Goal: Find specific page/section: Find specific page/section

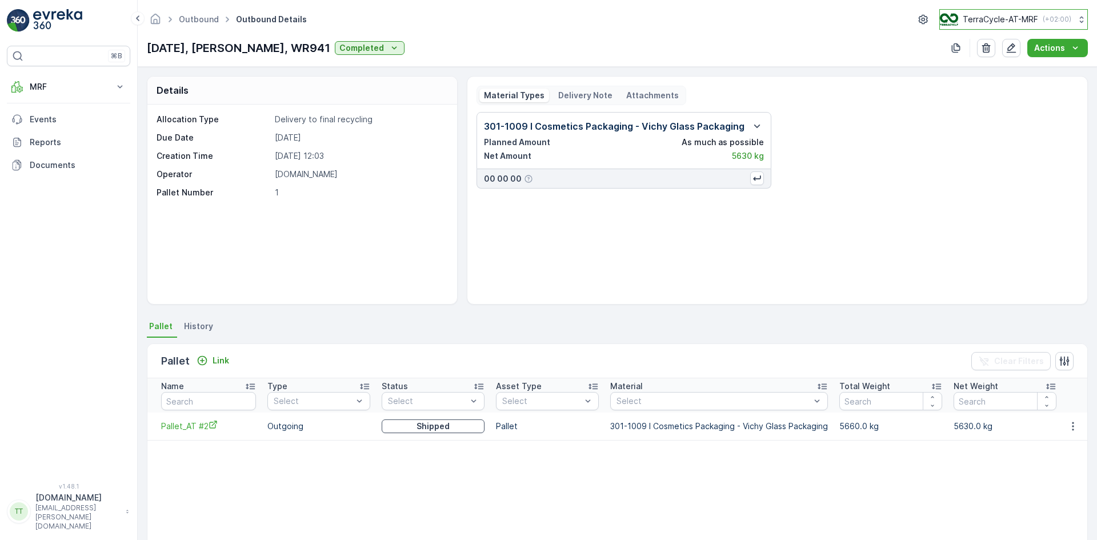
click at [987, 19] on p "TerraCycle-AT-MRF" at bounding box center [1000, 19] width 75 height 11
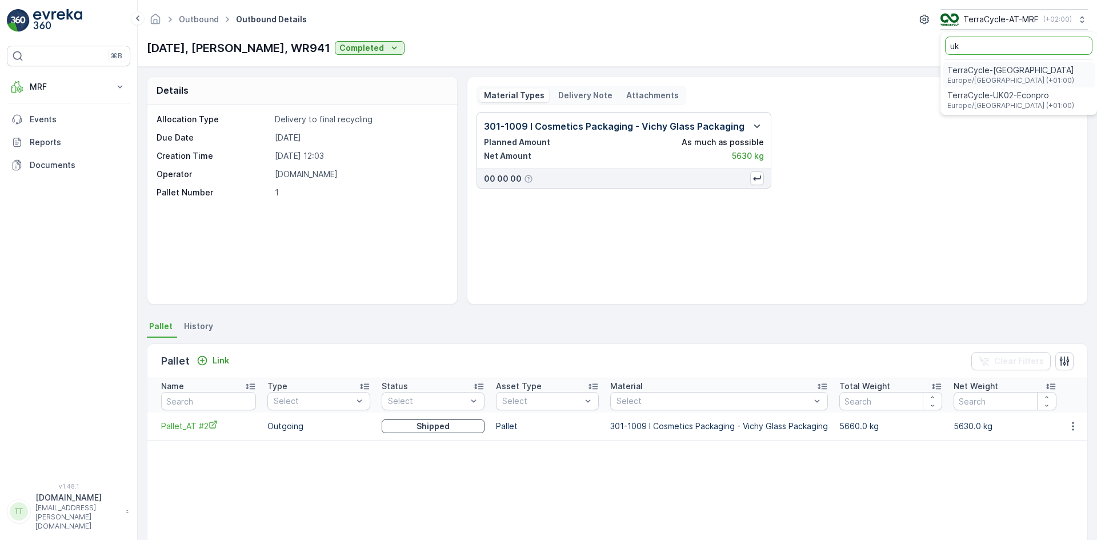
type input "uk"
click at [979, 92] on span "TerraCycle-UK02-Econpro" at bounding box center [1010, 95] width 127 height 11
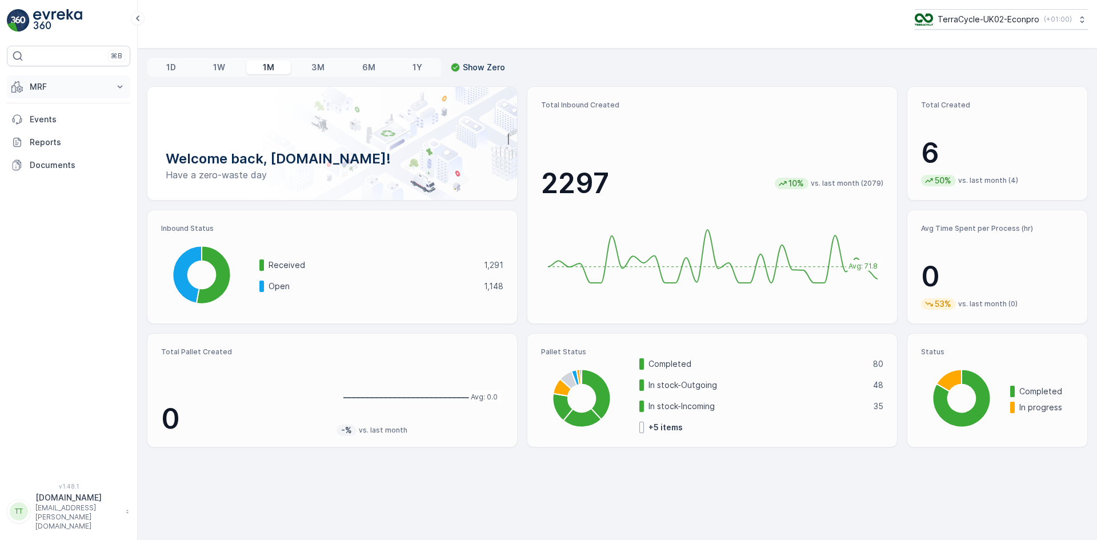
click at [59, 96] on button "MRF" at bounding box center [68, 86] width 123 height 23
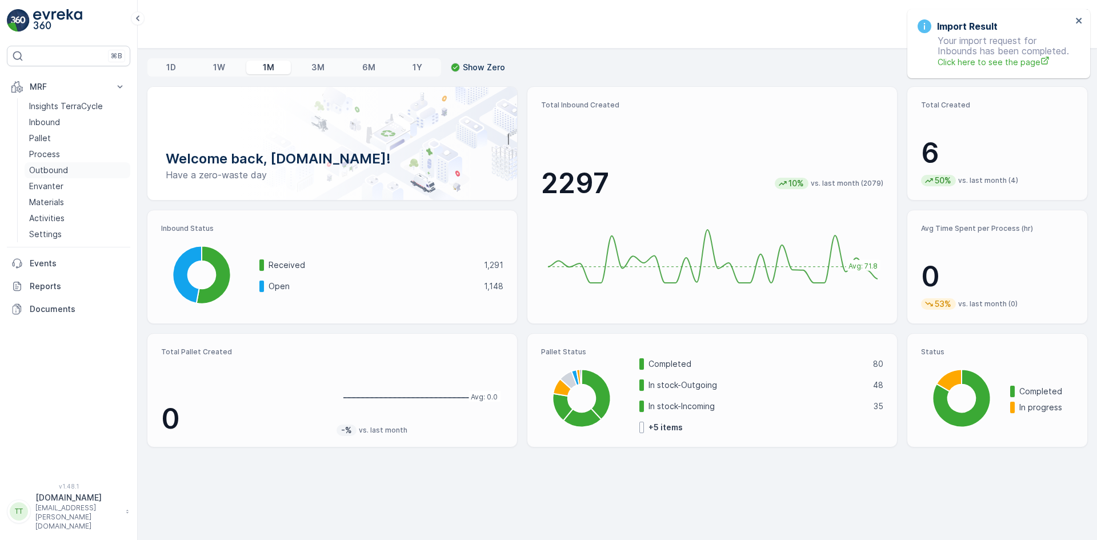
click at [43, 170] on p "Outbound" at bounding box center [48, 170] width 39 height 11
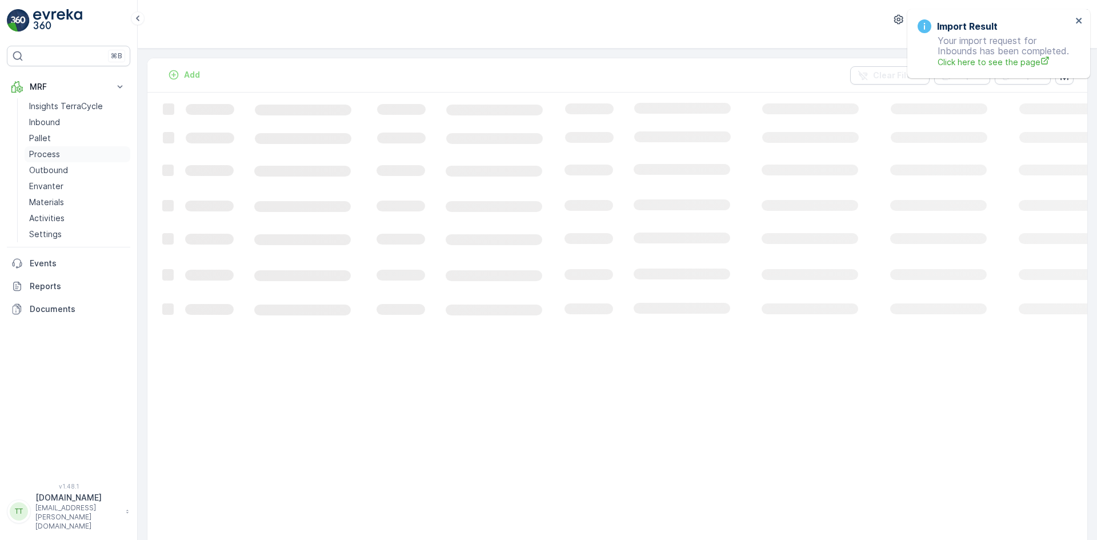
click at [43, 151] on p "Process" at bounding box center [44, 154] width 31 height 11
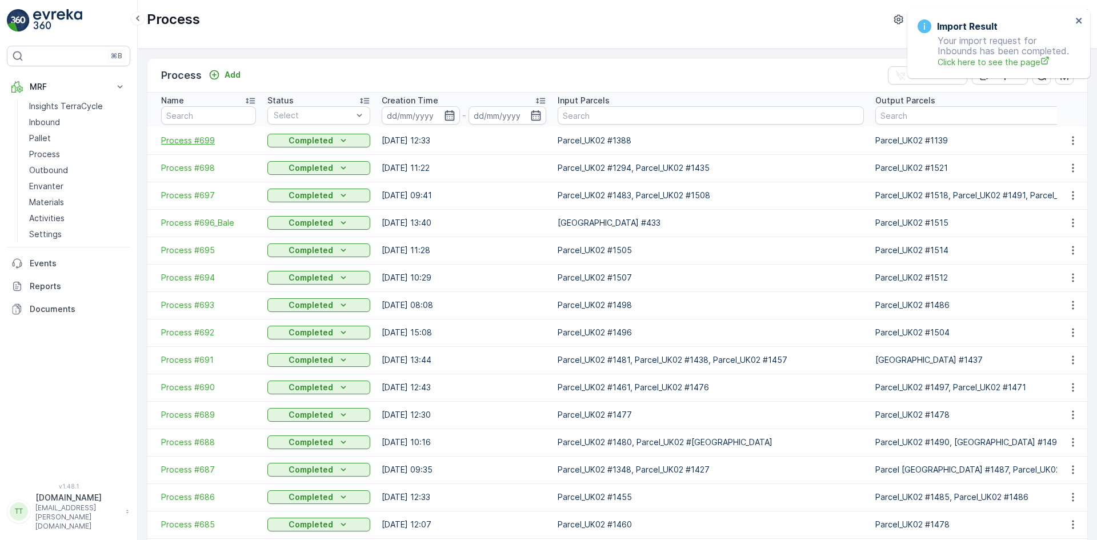
click at [216, 143] on span "Process #699" at bounding box center [208, 140] width 95 height 11
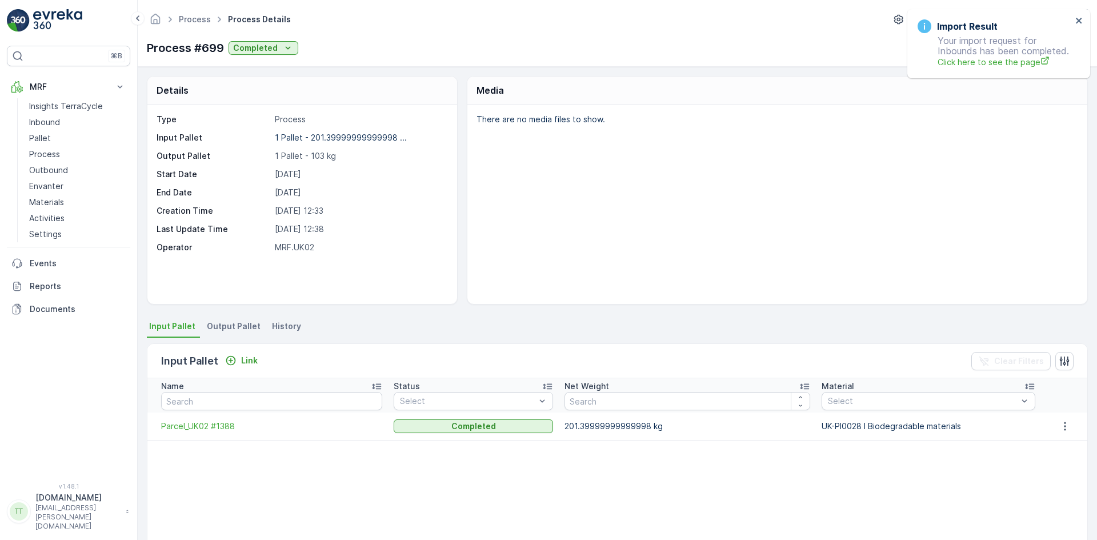
click at [229, 324] on span "Output Pallet" at bounding box center [234, 325] width 54 height 11
